Goal: Task Accomplishment & Management: Manage account settings

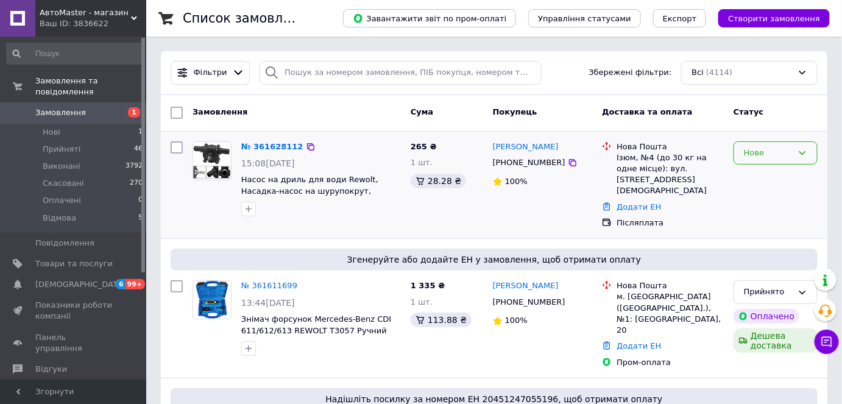
click at [768, 154] on div "Нове" at bounding box center [768, 153] width 49 height 13
click at [766, 172] on li "Прийнято" at bounding box center [775, 178] width 83 height 23
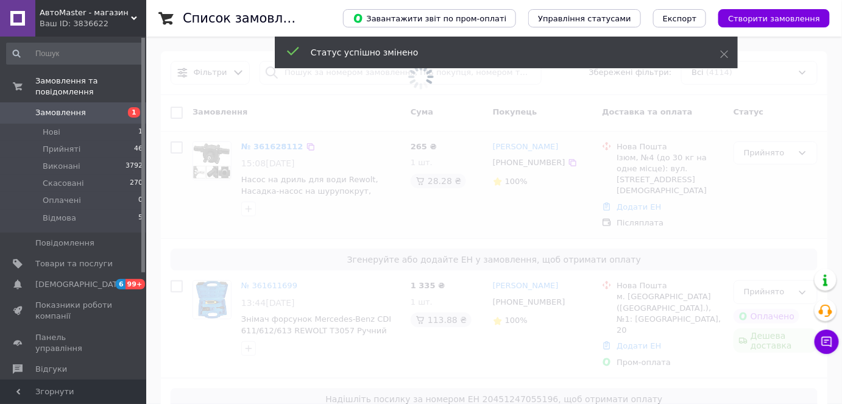
drag, startPoint x: 264, startPoint y: 273, endPoint x: 169, endPoint y: 222, distance: 107.9
click at [169, 222] on span at bounding box center [421, 202] width 842 height 404
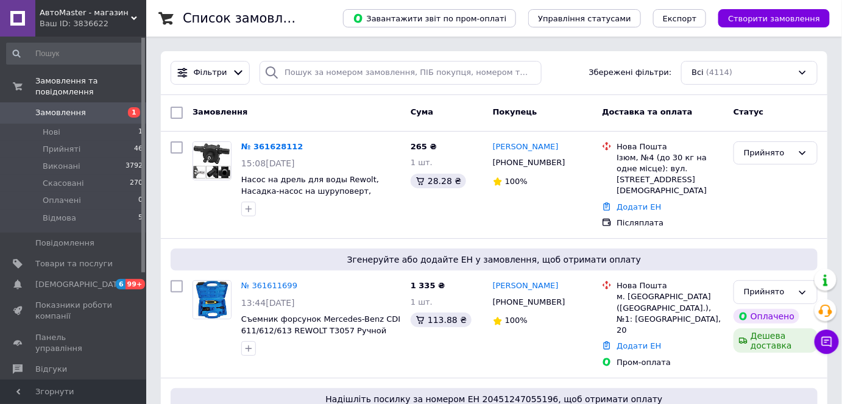
click at [256, 146] on link "№ 361628112" at bounding box center [272, 146] width 62 height 9
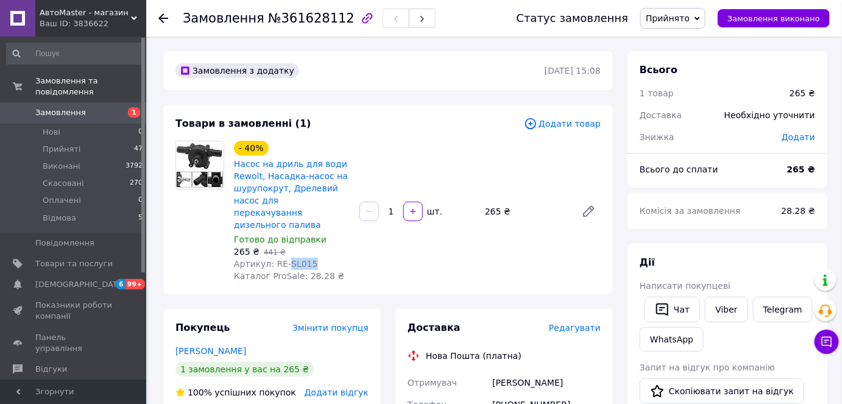
drag, startPoint x: 308, startPoint y: 254, endPoint x: 284, endPoint y: 249, distance: 24.3
click at [284, 258] on div "Артикул: RE-SL015" at bounding box center [292, 264] width 116 height 12
copy span "SL015"
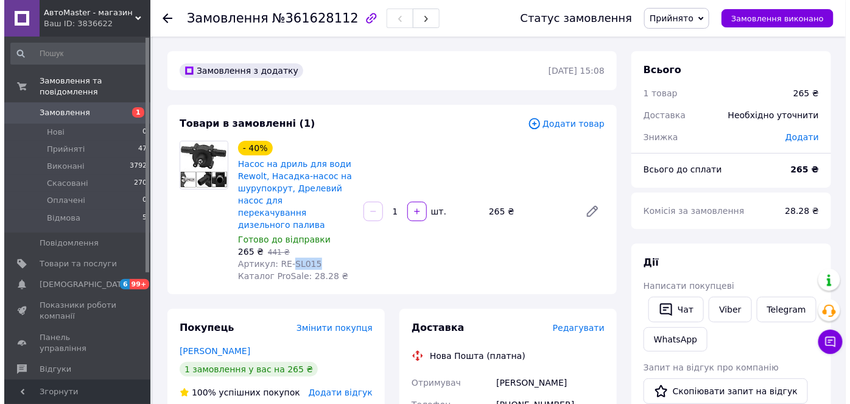
scroll to position [110, 0]
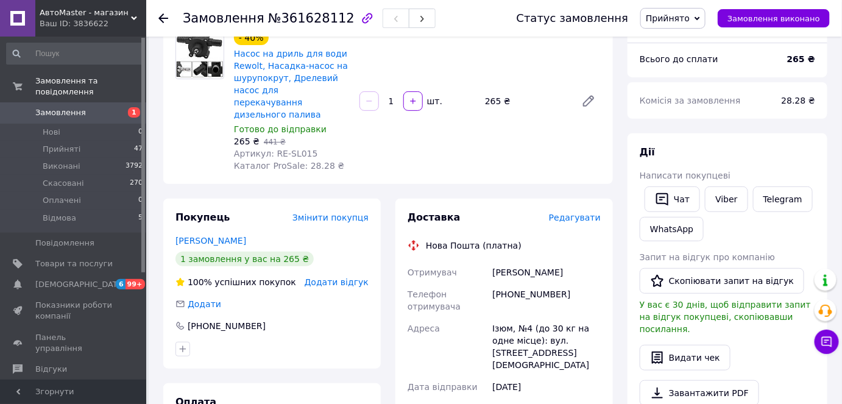
click at [568, 211] on div "Доставка Редагувати" at bounding box center [504, 218] width 193 height 14
click at [570, 213] on span "Редагувати" at bounding box center [575, 218] width 52 height 10
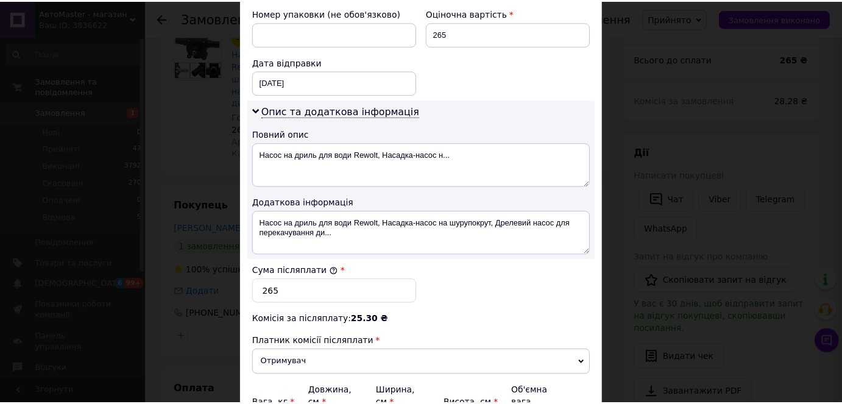
scroll to position [656, 0]
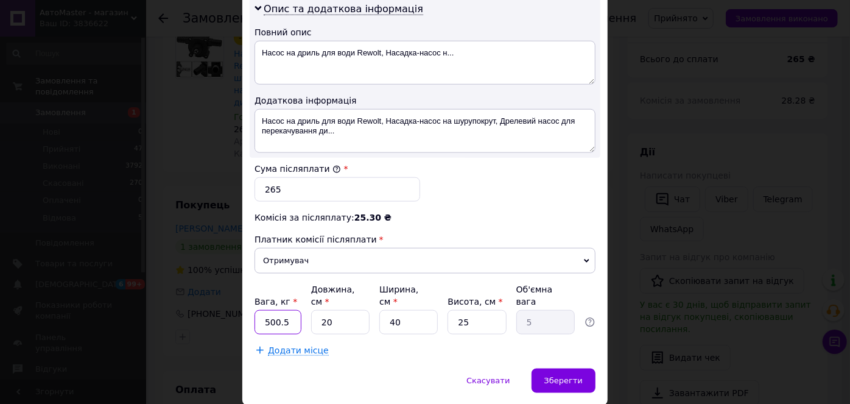
drag, startPoint x: 291, startPoint y: 278, endPoint x: 261, endPoint y: 282, distance: 30.2
click at [261, 310] on input "500.5" at bounding box center [278, 322] width 47 height 24
type input "1"
drag, startPoint x: 340, startPoint y: 281, endPoint x: 395, endPoint y: 289, distance: 56.1
click at [308, 283] on div "Вага, кг * 1 Довжина, см * 20 Ширина, см * 40 Висота, см * 25 Об'ємна вага 5" at bounding box center [425, 308] width 341 height 51
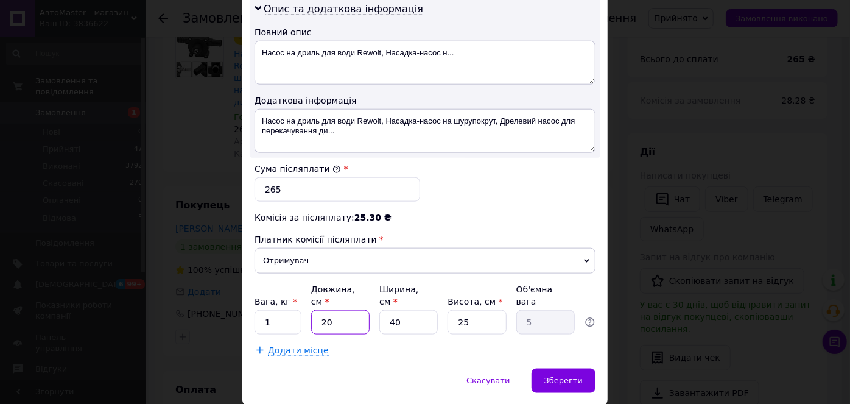
type input "1"
type input "0.25"
type input "1"
drag, startPoint x: 398, startPoint y: 284, endPoint x: 378, endPoint y: 283, distance: 20.2
click at [379, 310] on input "40" at bounding box center [408, 322] width 58 height 24
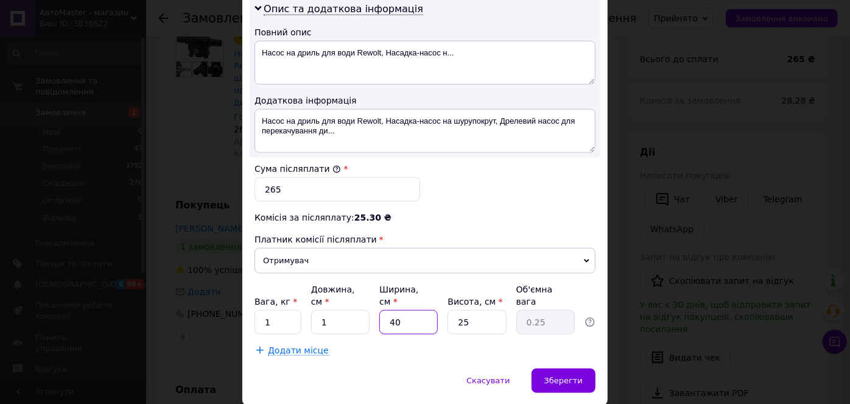
type input "1"
type input "0.1"
type input "1"
drag, startPoint x: 484, startPoint y: 283, endPoint x: 434, endPoint y: 283, distance: 50.0
click at [434, 283] on div "Вага, кг * 1 Довжина, см * 1 Ширина, см * 1 Висота, см * 25 Об'ємна вага 0.1" at bounding box center [425, 308] width 341 height 51
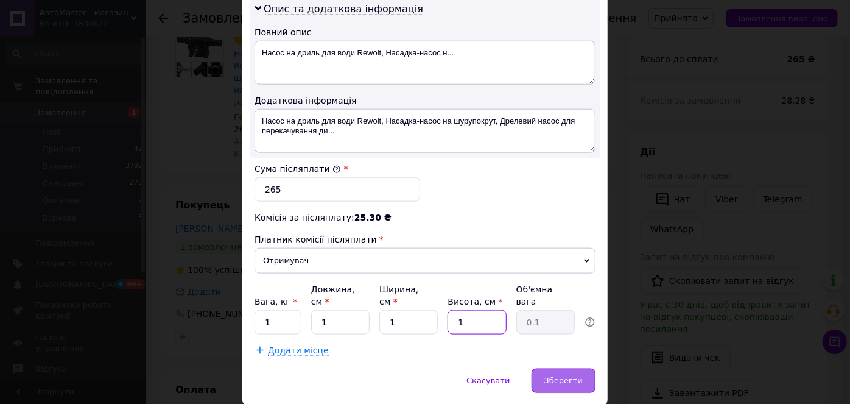
type input "1"
click at [550, 376] on span "Зберегти" at bounding box center [564, 380] width 38 height 9
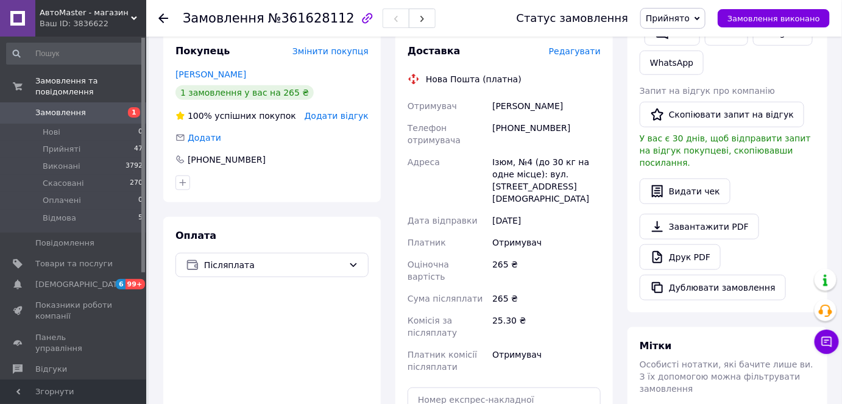
scroll to position [443, 0]
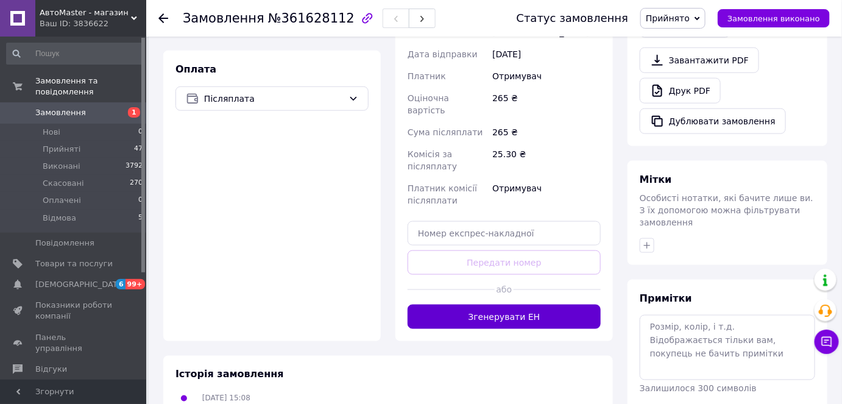
click at [483, 305] on button "Згенерувати ЕН" at bounding box center [504, 317] width 193 height 24
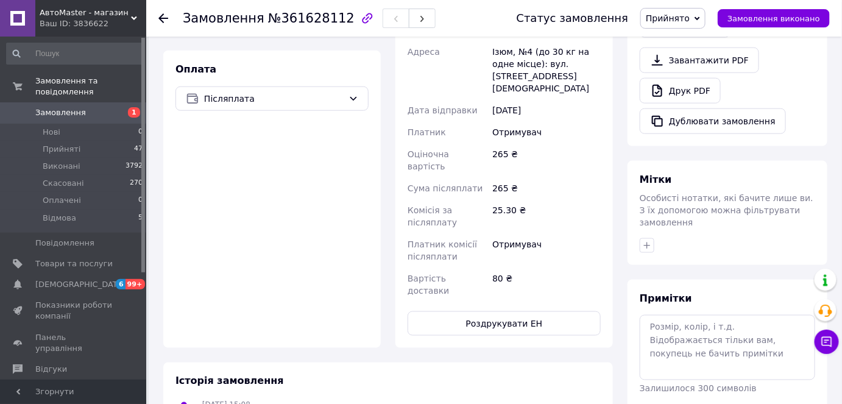
scroll to position [166, 0]
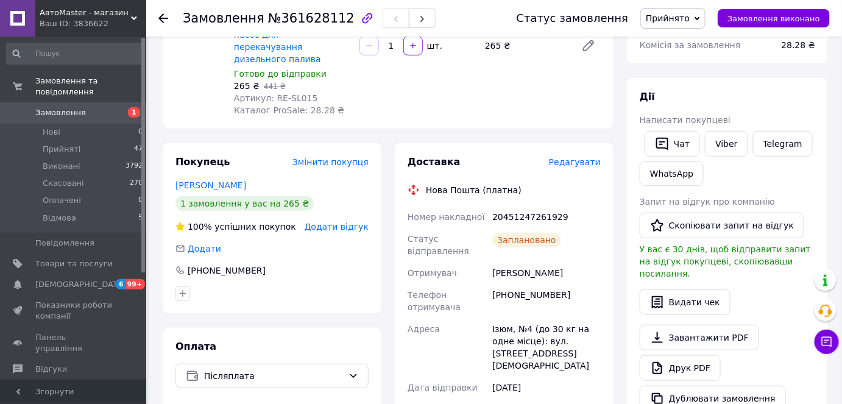
click at [528, 206] on div "20451247261929" at bounding box center [546, 217] width 113 height 22
copy div "20451247261929"
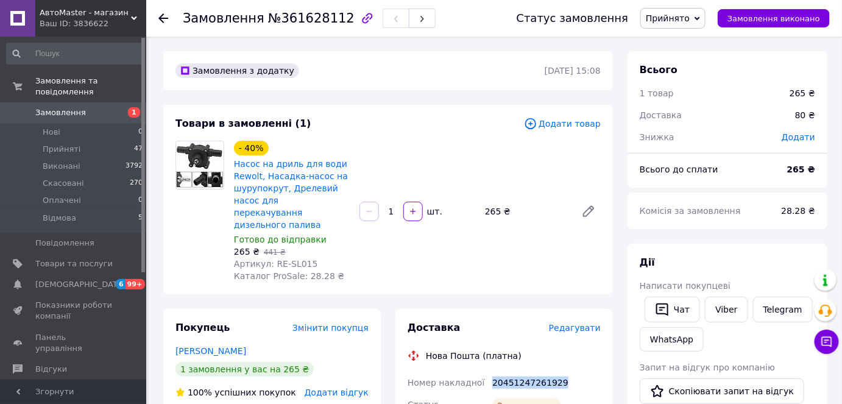
copy div "20451247261929"
click at [105, 107] on span "Замовлення" at bounding box center [73, 112] width 77 height 11
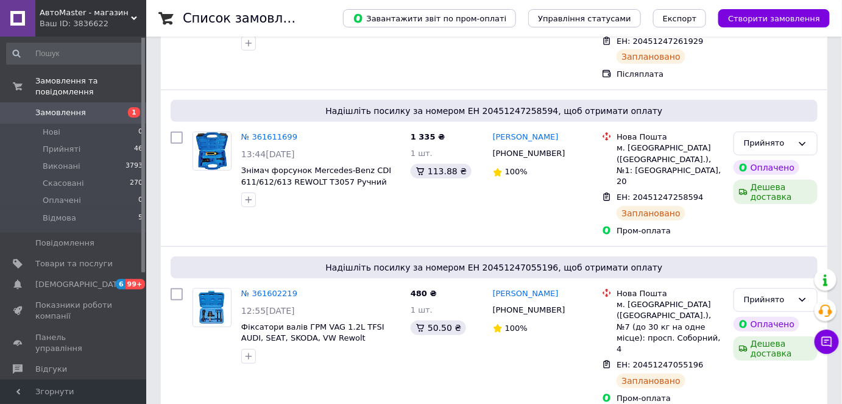
scroll to position [221, 0]
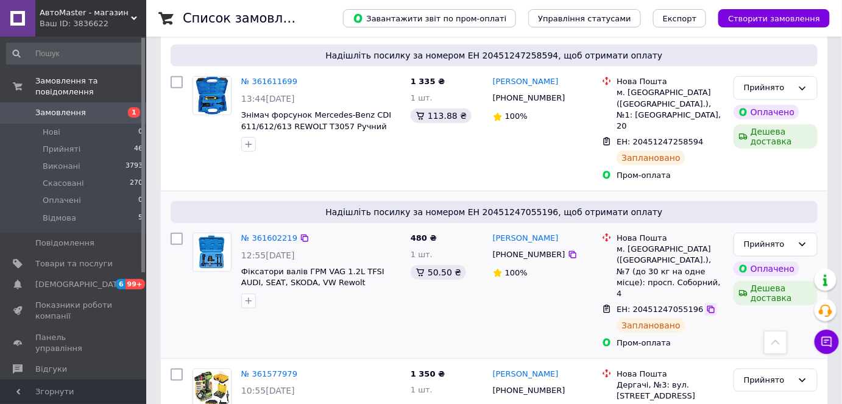
click at [706, 305] on icon at bounding box center [711, 310] width 10 height 10
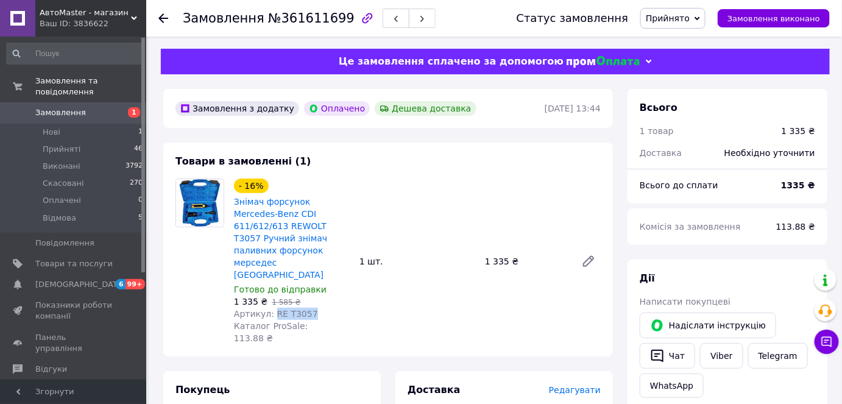
drag, startPoint x: 307, startPoint y: 288, endPoint x: 269, endPoint y: 294, distance: 38.2
click at [269, 308] on div "Артикул: RE T3057" at bounding box center [292, 314] width 116 height 12
copy span "RE T3057"
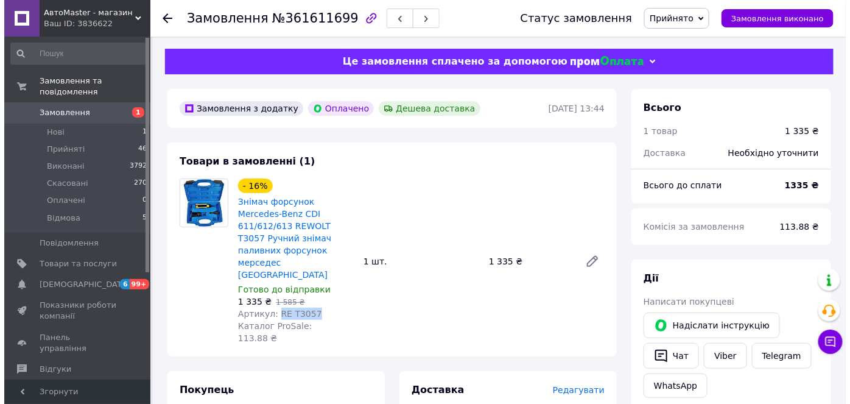
scroll to position [110, 0]
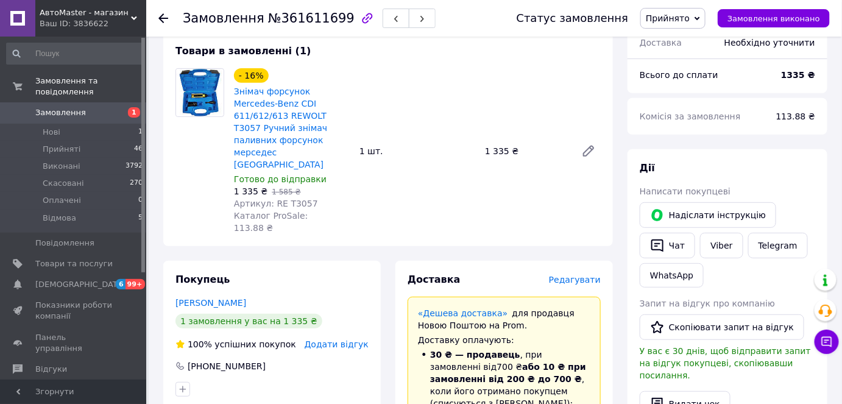
click at [588, 275] on span "Редагувати" at bounding box center [575, 280] width 52 height 10
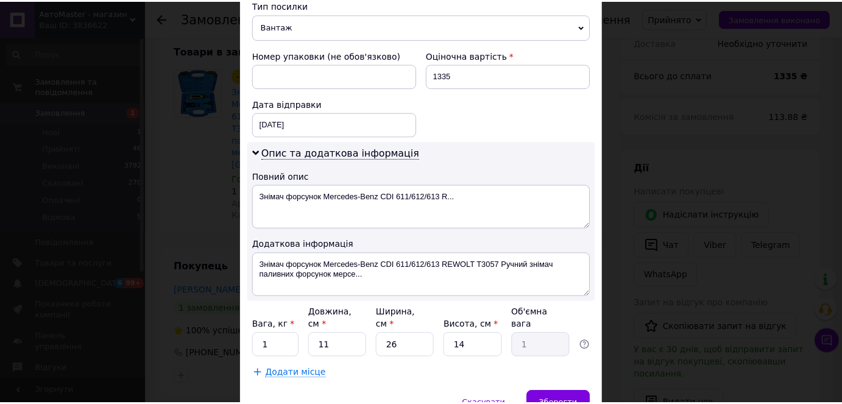
scroll to position [536, 0]
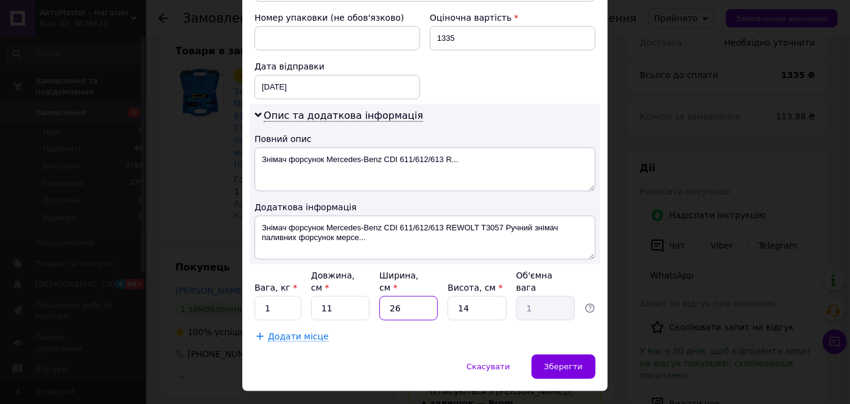
drag, startPoint x: 409, startPoint y: 280, endPoint x: 386, endPoint y: 280, distance: 23.8
click at [386, 296] on input "26" at bounding box center [408, 308] width 58 height 24
type input "5"
type input "0.19"
type input "5"
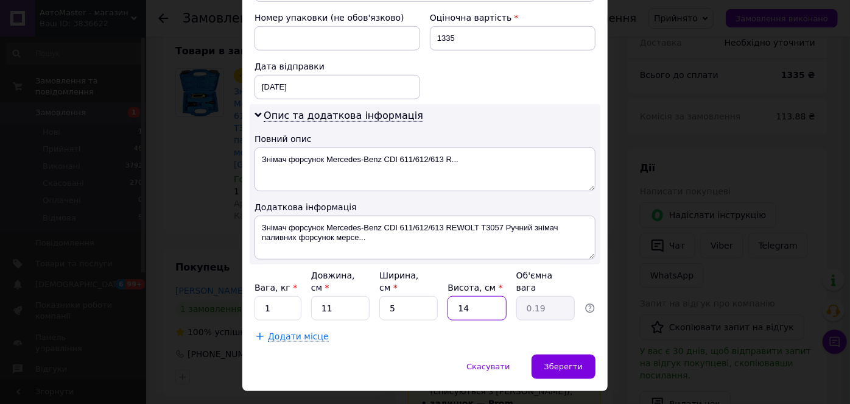
type input "5"
type input "0.1"
drag, startPoint x: 469, startPoint y: 280, endPoint x: 446, endPoint y: 275, distance: 23.7
click at [448, 296] on input "5" at bounding box center [477, 308] width 58 height 24
type input "5"
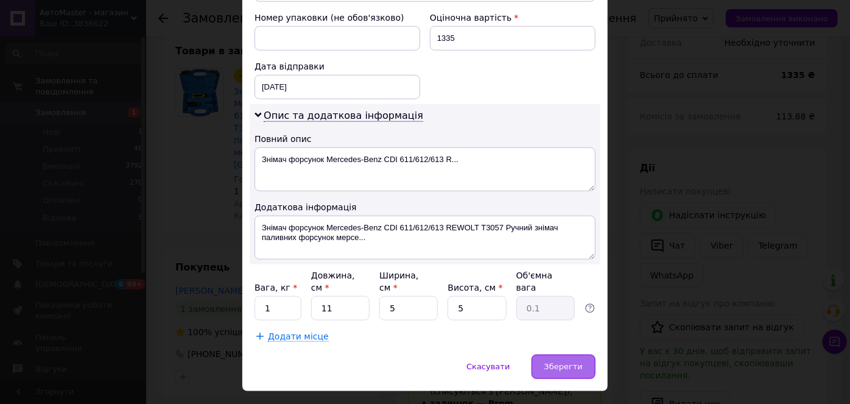
click at [557, 362] on span "Зберегти" at bounding box center [564, 366] width 38 height 9
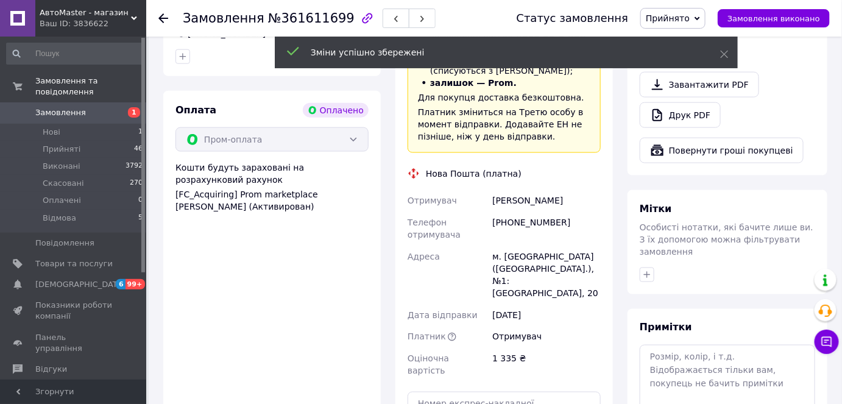
scroll to position [554, 0]
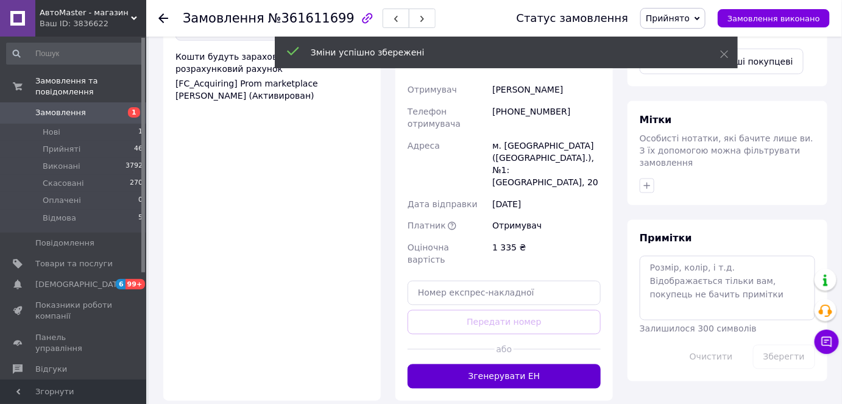
click at [479, 364] on button "Згенерувати ЕН" at bounding box center [504, 376] width 193 height 24
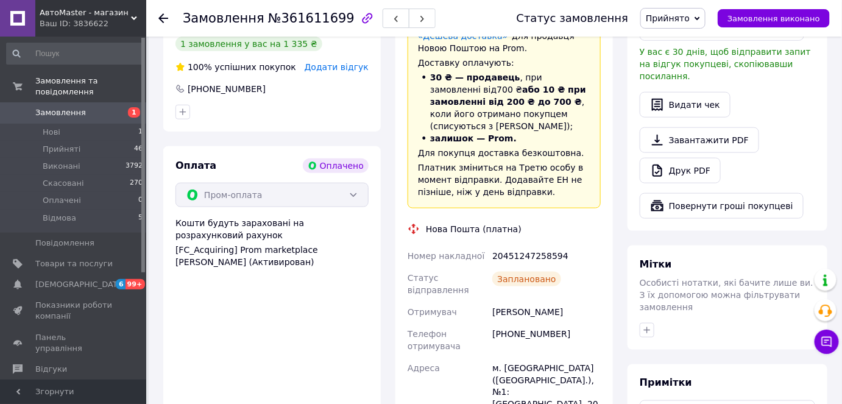
scroll to position [332, 0]
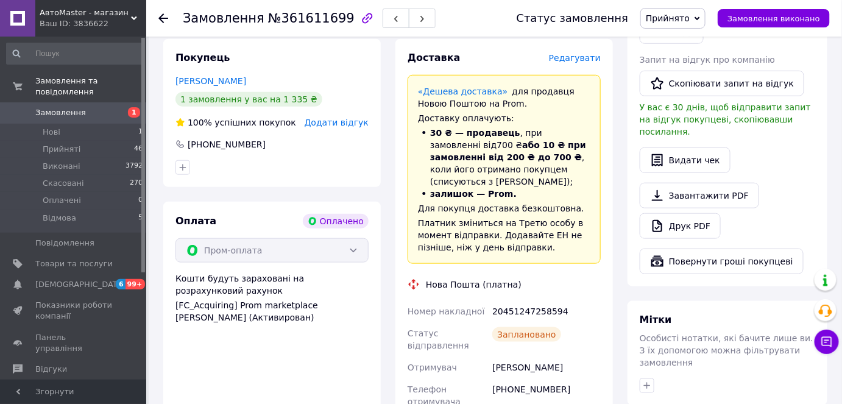
click at [512, 300] on div "20451247258594" at bounding box center [546, 311] width 113 height 22
copy div "20451247258594"
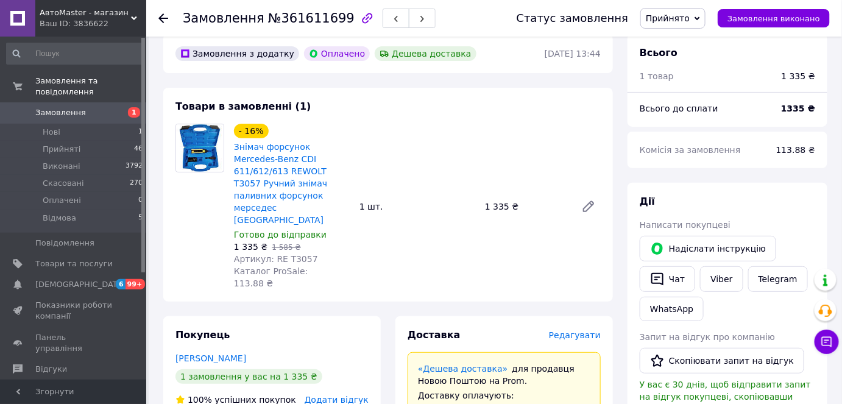
scroll to position [0, 0]
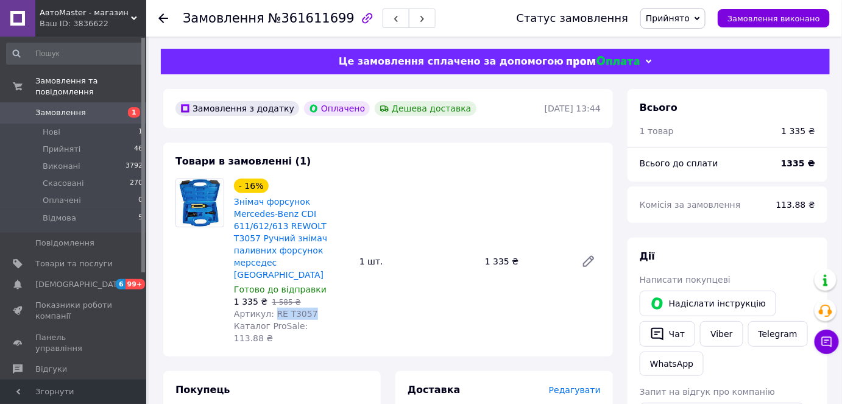
drag, startPoint x: 305, startPoint y: 292, endPoint x: 269, endPoint y: 289, distance: 36.7
click at [269, 308] on div "Артикул: RE T3057" at bounding box center [292, 314] width 116 height 12
copy span "RE T3057"
